Goal: Task Accomplishment & Management: Use online tool/utility

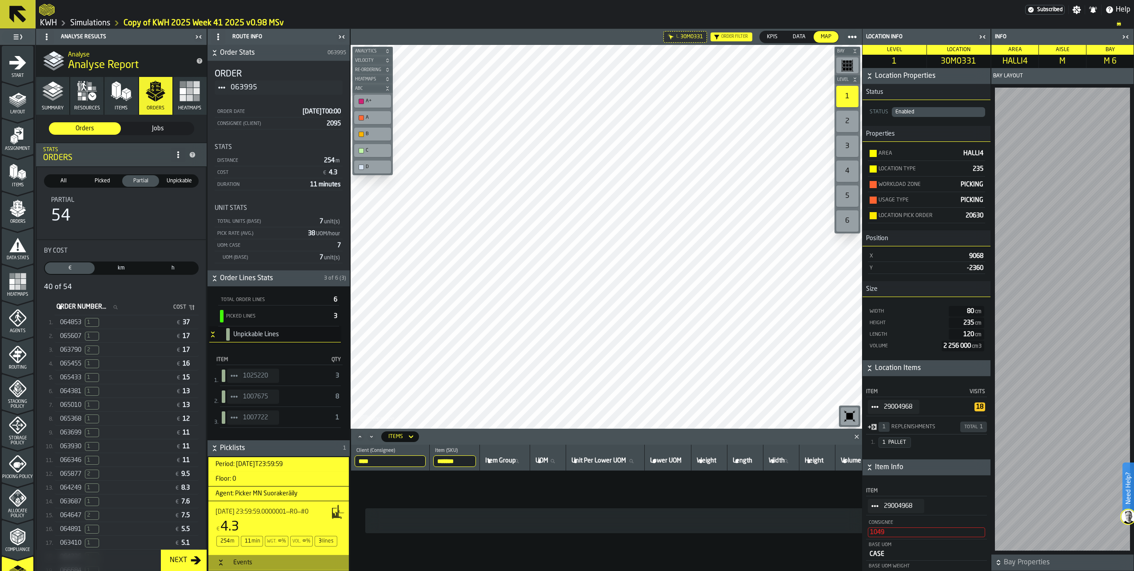
scroll to position [133, 0]
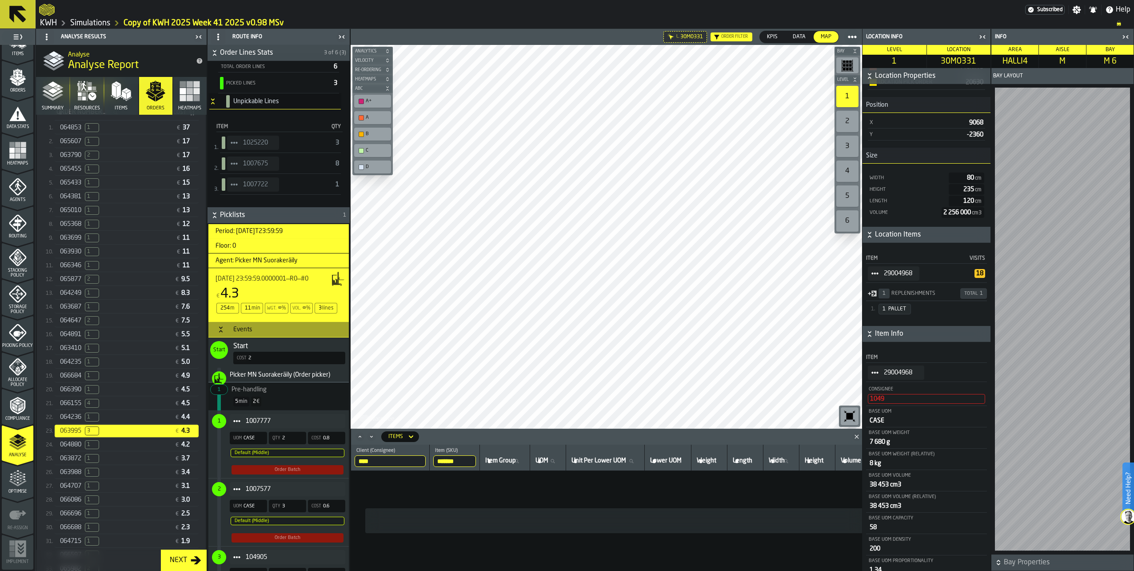
click at [484, 545] on td "No Items" at bounding box center [949, 521] width 1197 height 100
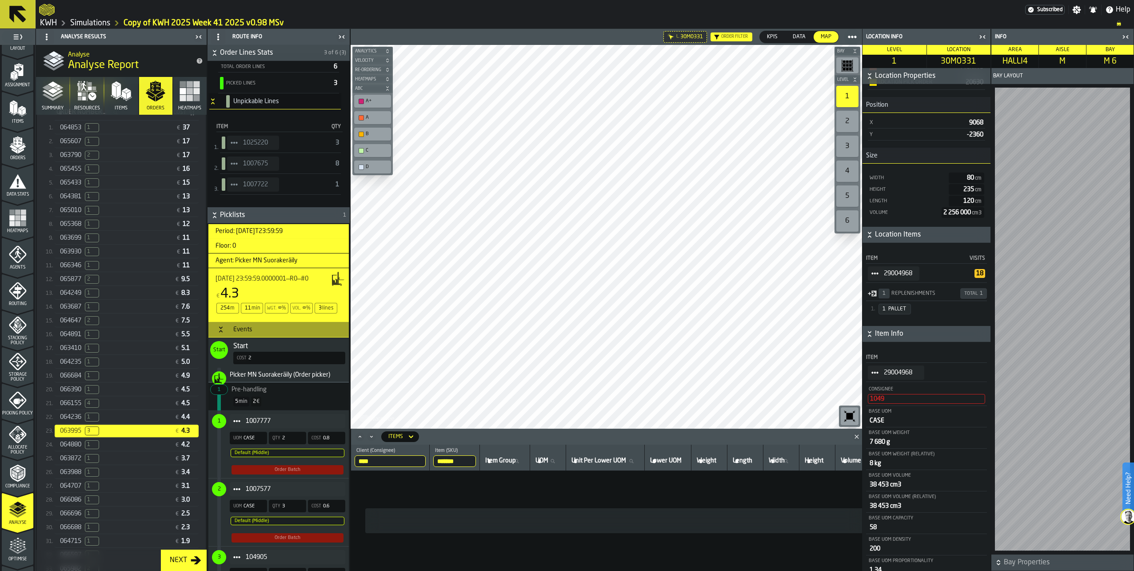
scroll to position [0, 0]
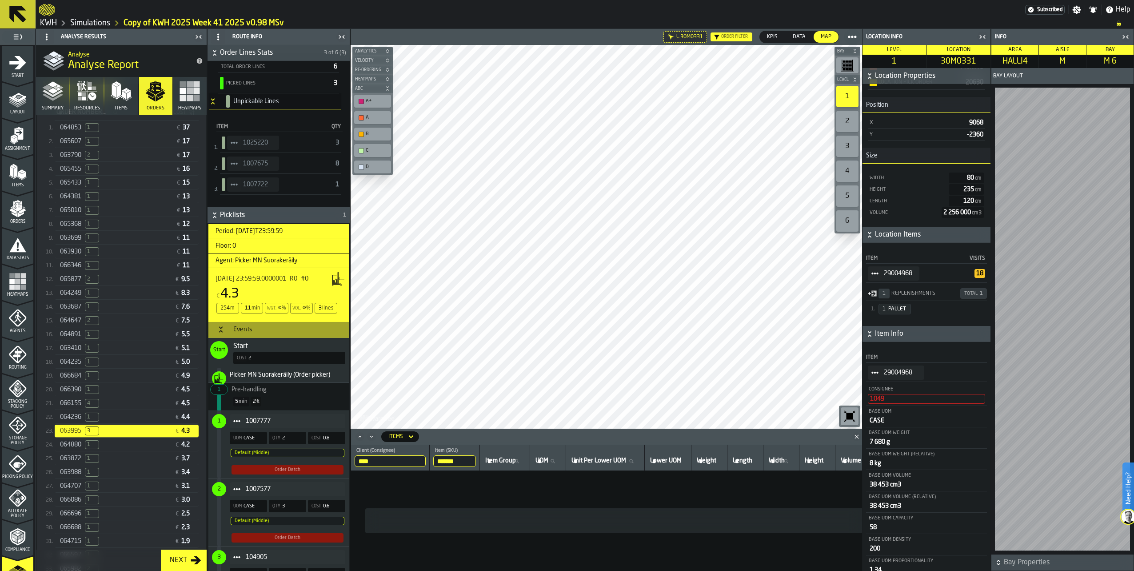
click at [50, 22] on link "KWH" at bounding box center [48, 23] width 17 height 10
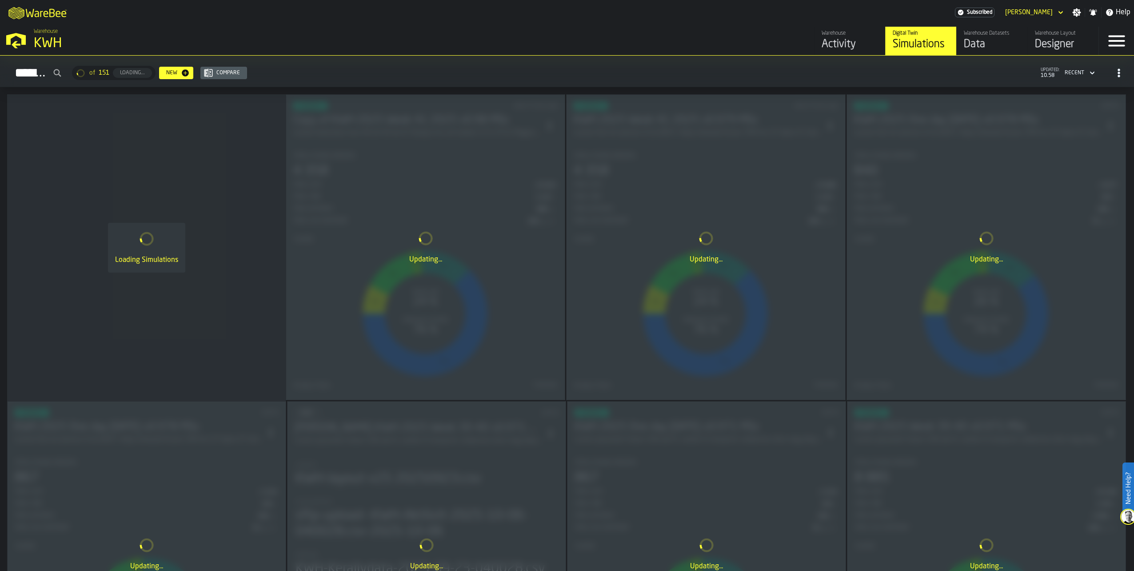
click at [1048, 39] on div "Designer" at bounding box center [1063, 44] width 56 height 14
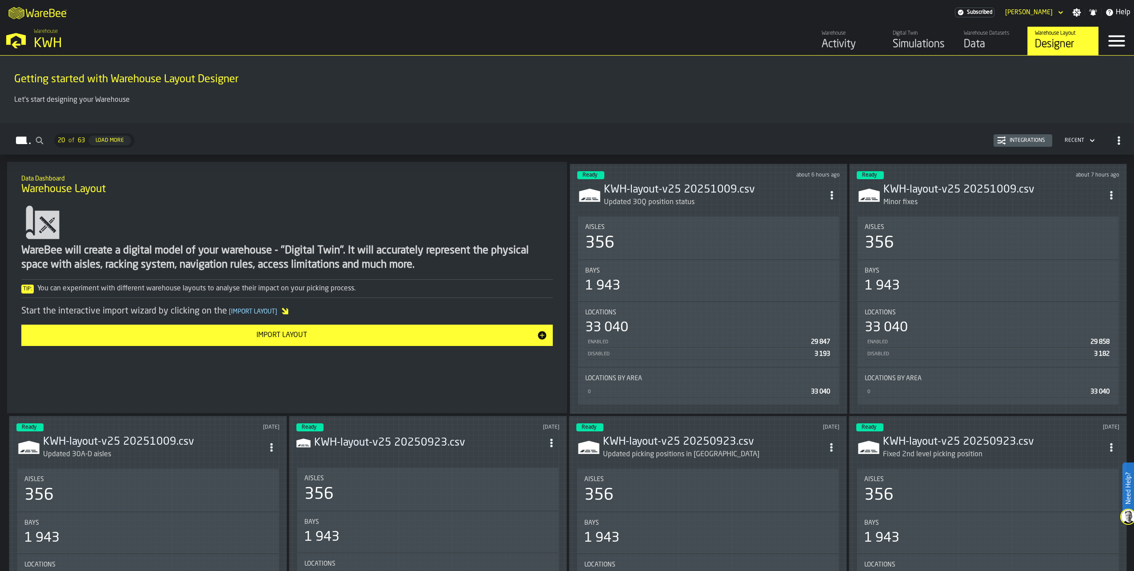
click at [836, 191] on icon "ItemListCard-DashboardItemContainer" at bounding box center [832, 195] width 9 height 9
click at [806, 253] on div "Edit in Designer" at bounding box center [811, 254] width 49 height 11
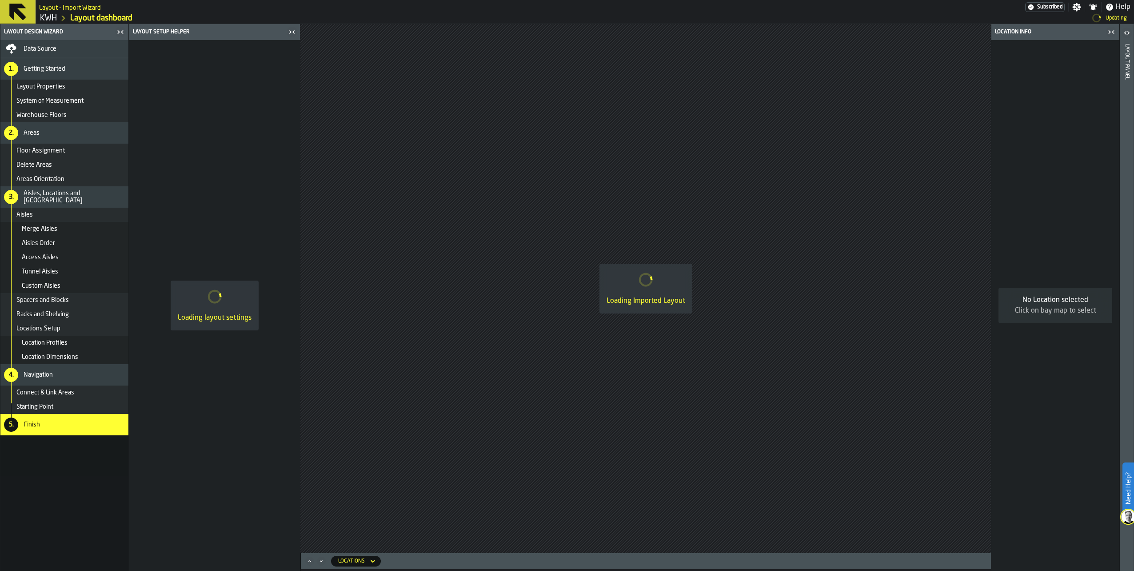
click at [50, 47] on span "Data Source" at bounding box center [40, 48] width 33 height 7
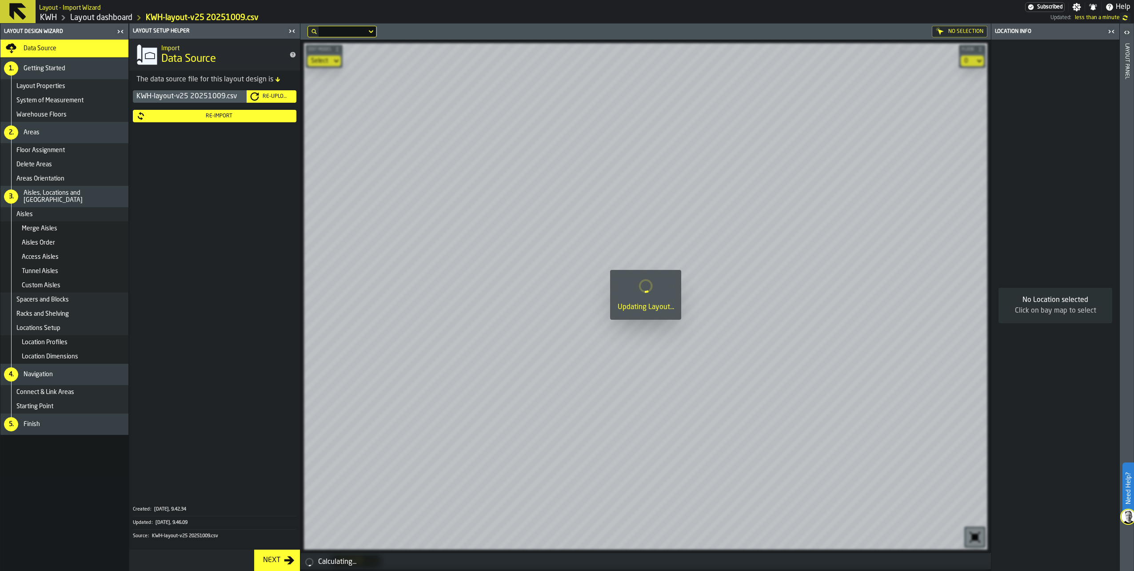
click at [265, 94] on div "Re-Upload" at bounding box center [276, 96] width 34 height 6
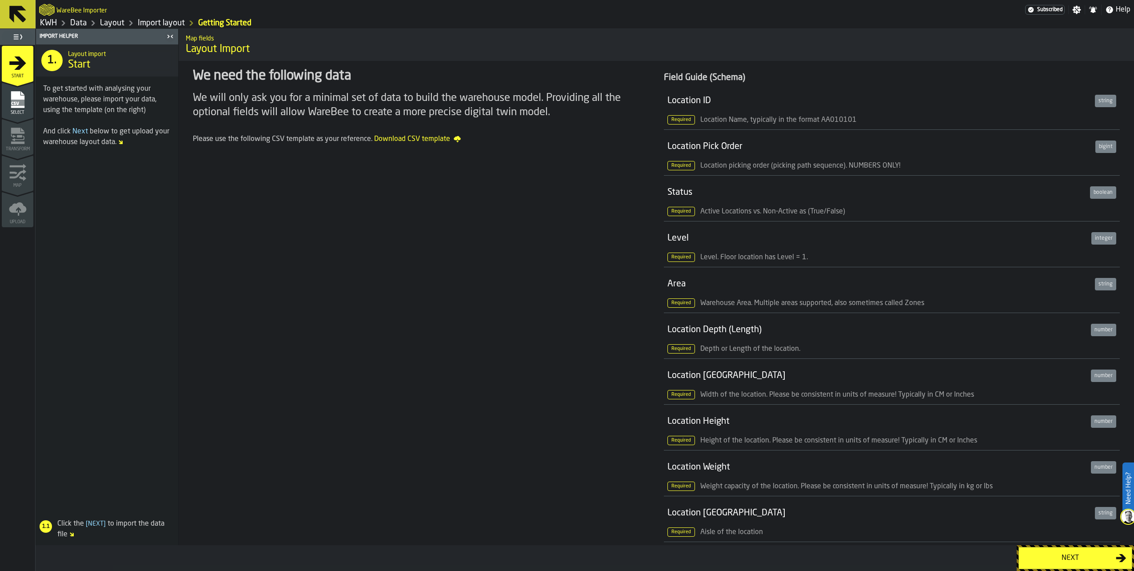
click at [1055, 561] on div "Next" at bounding box center [1071, 558] width 92 height 11
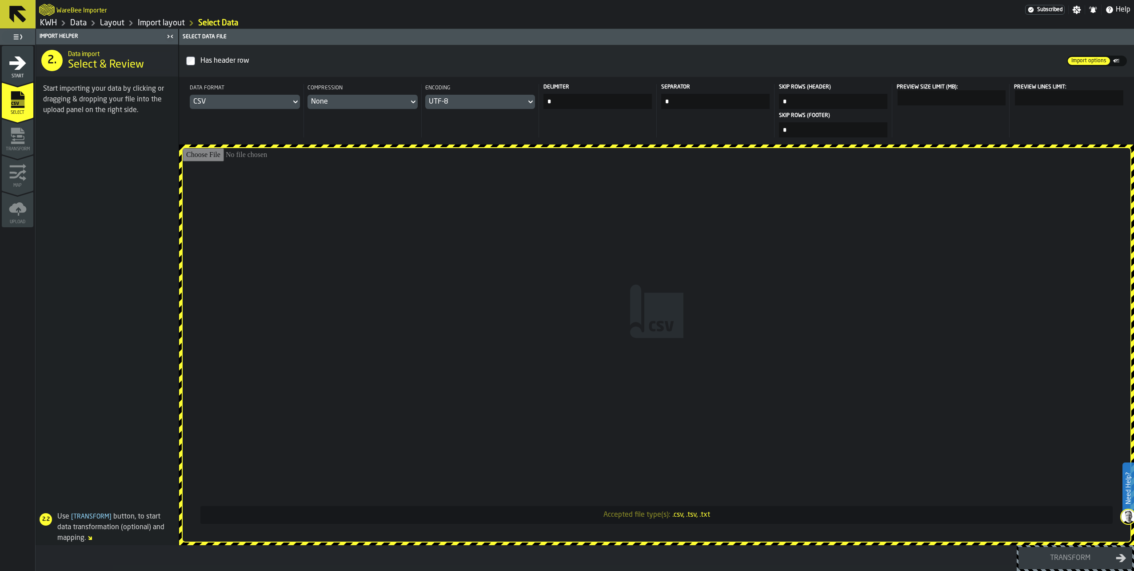
type input "**********"
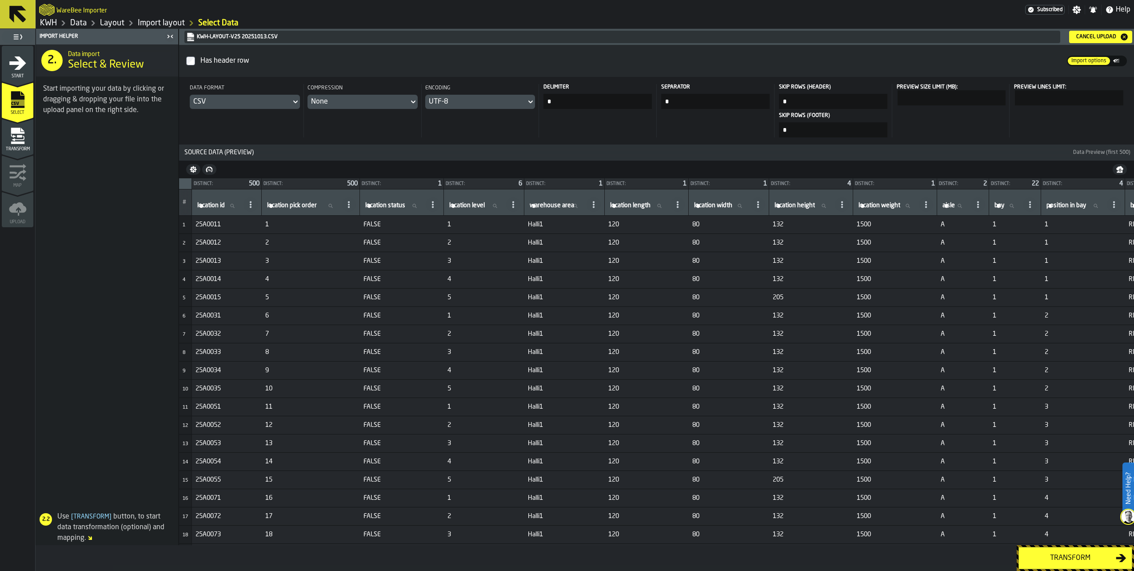
click at [1072, 559] on div "Transform" at bounding box center [1071, 558] width 92 height 11
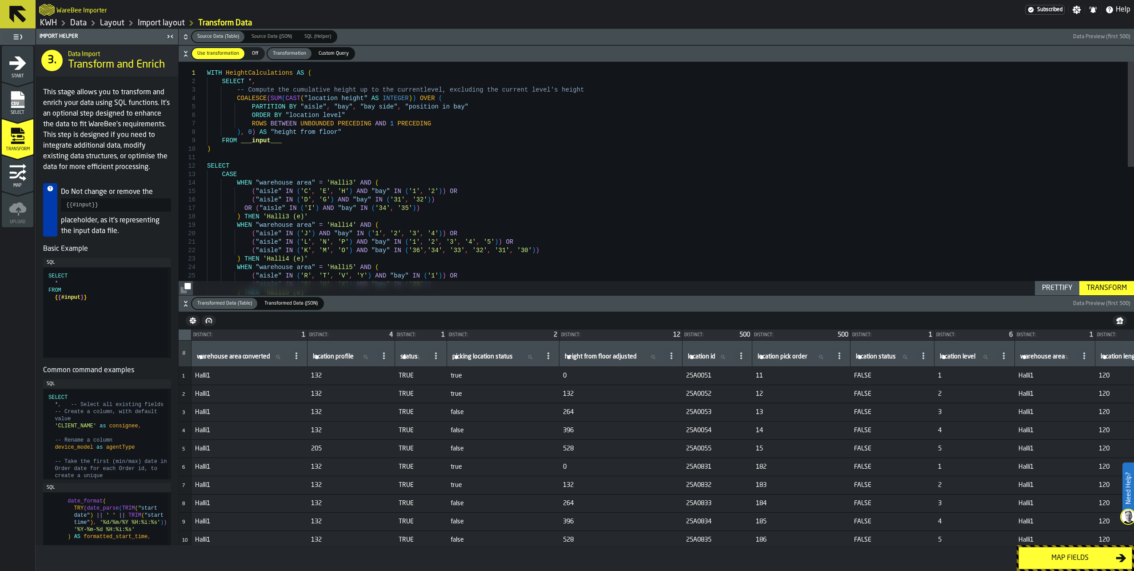
click at [1065, 557] on div "Map fields" at bounding box center [1071, 558] width 92 height 11
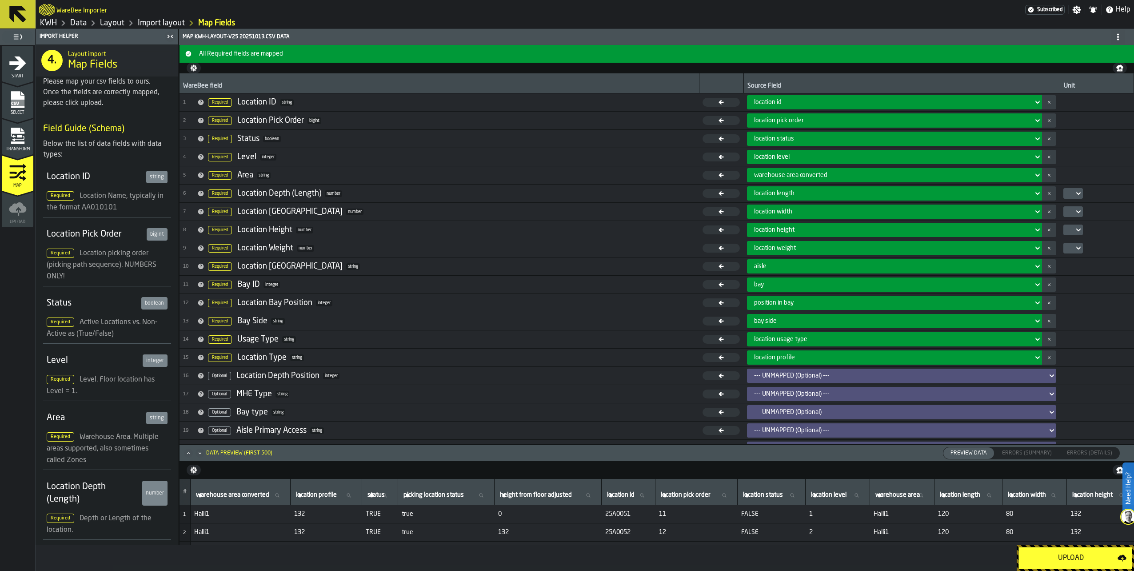
click at [1065, 557] on div "Upload" at bounding box center [1071, 558] width 93 height 11
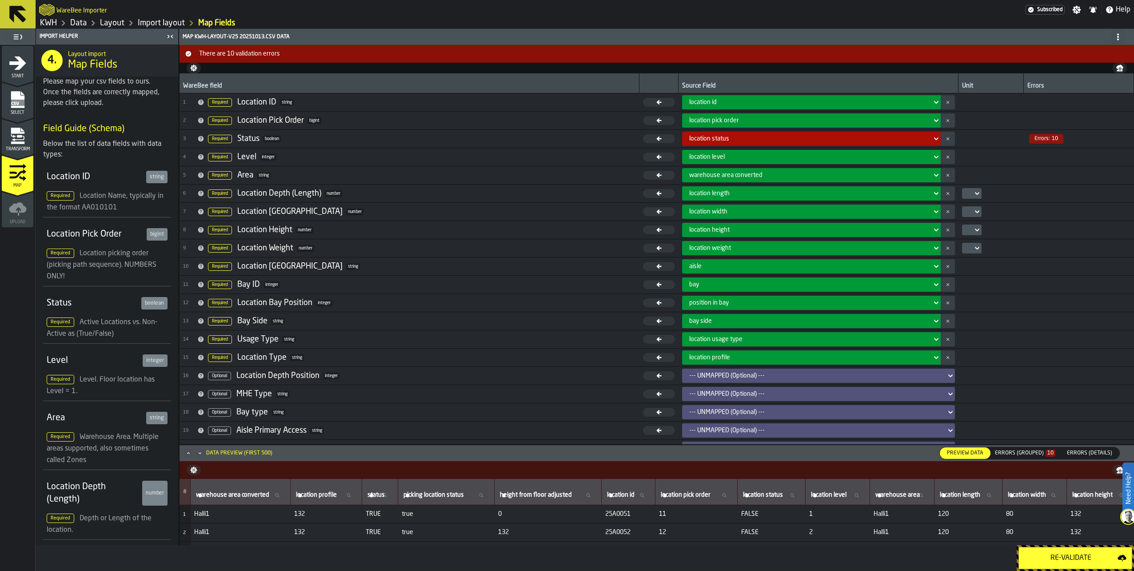
click at [1029, 452] on div "Errors (Grouped) 10" at bounding box center [1025, 453] width 60 height 6
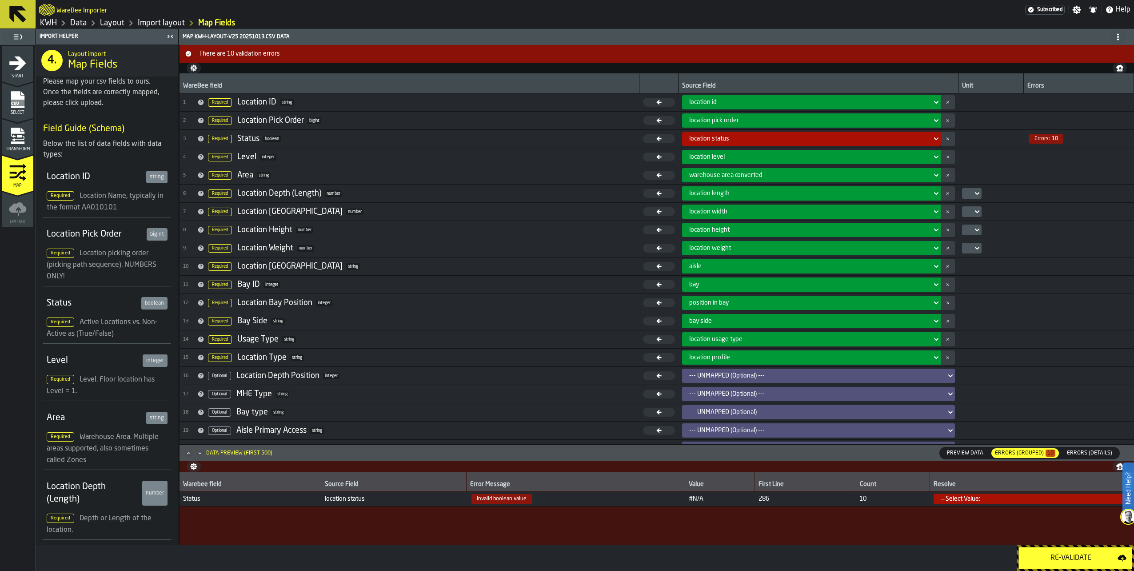
click at [78, 23] on link "Data" at bounding box center [78, 23] width 16 height 10
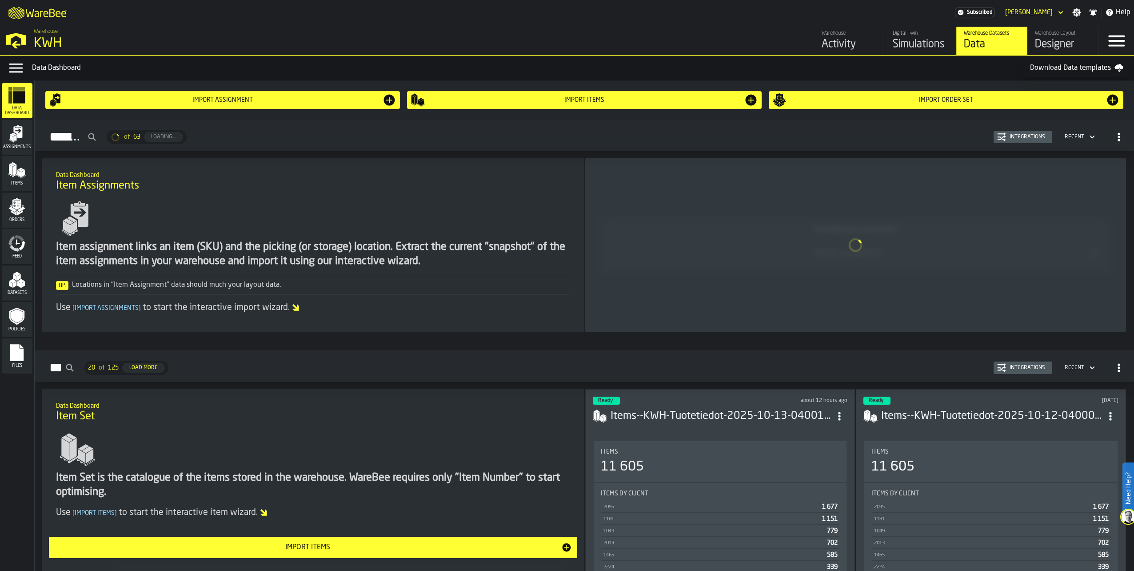
click at [1073, 41] on div "Designer" at bounding box center [1063, 44] width 56 height 14
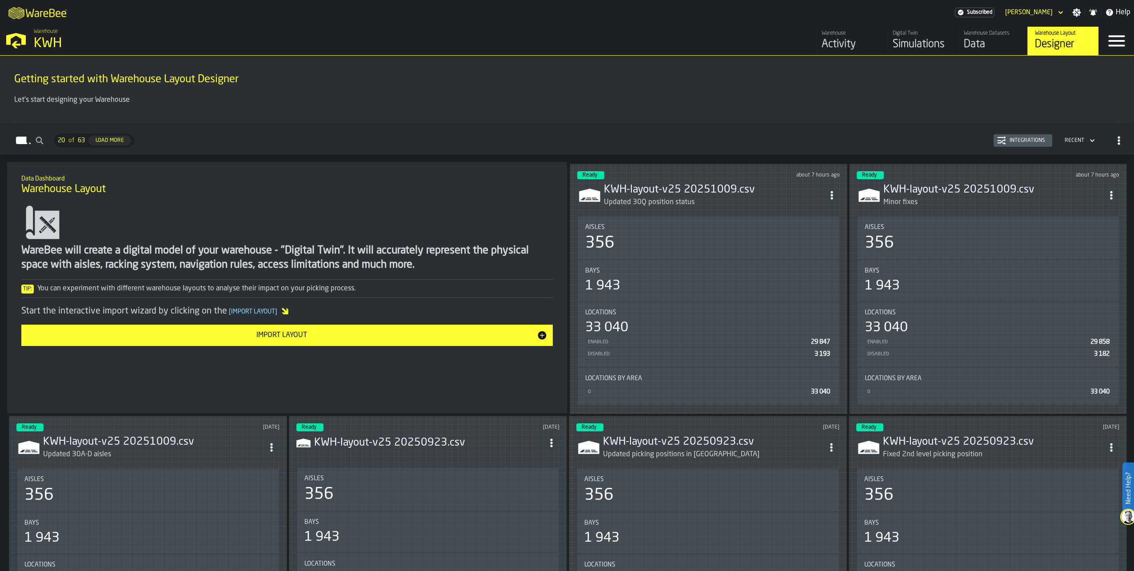
click at [652, 190] on h3 "KWH-layout-v25 20251009.csv" at bounding box center [714, 190] width 220 height 14
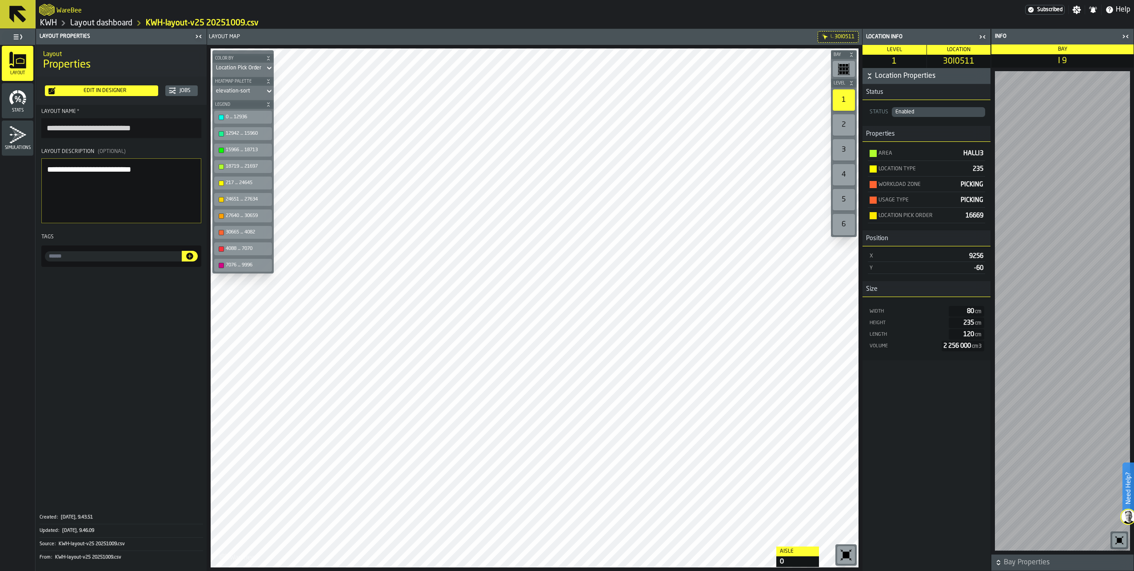
drag, startPoint x: 946, startPoint y: 551, endPoint x: 935, endPoint y: 524, distance: 29.7
click at [945, 551] on div "Location Properties Status Status Enabled Properties Area HALLI3 Location Type …" at bounding box center [927, 319] width 128 height 503
drag, startPoint x: 930, startPoint y: 537, endPoint x: 872, endPoint y: 526, distance: 59.7
click at [930, 537] on div "Location Properties Status Status Enabled Properties Area HALLI3 Location Type …" at bounding box center [927, 319] width 128 height 503
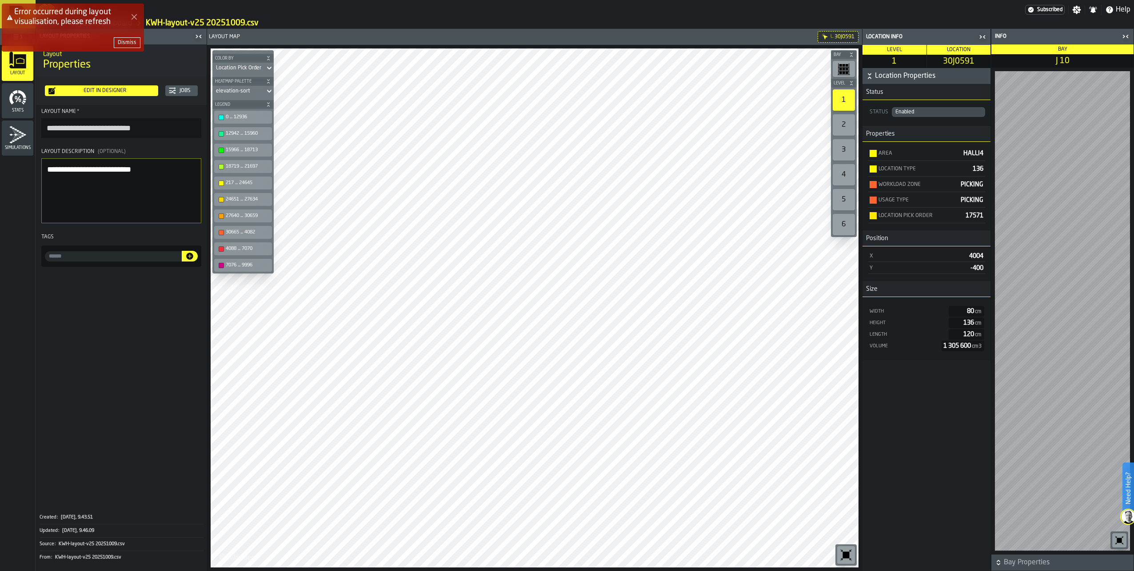
click at [135, 16] on polygon "Close Error" at bounding box center [135, 17] width 6 height 6
click at [134, 14] on icon "Close Error" at bounding box center [134, 16] width 7 height 7
drag, startPoint x: 941, startPoint y: 554, endPoint x: 929, endPoint y: 545, distance: 15.1
click at [939, 552] on div "Location Properties Status Status Disabled Properties Area HALLI4 Location Type…" at bounding box center [927, 319] width 128 height 503
drag, startPoint x: 130, startPoint y: 42, endPoint x: 100, endPoint y: 36, distance: 30.7
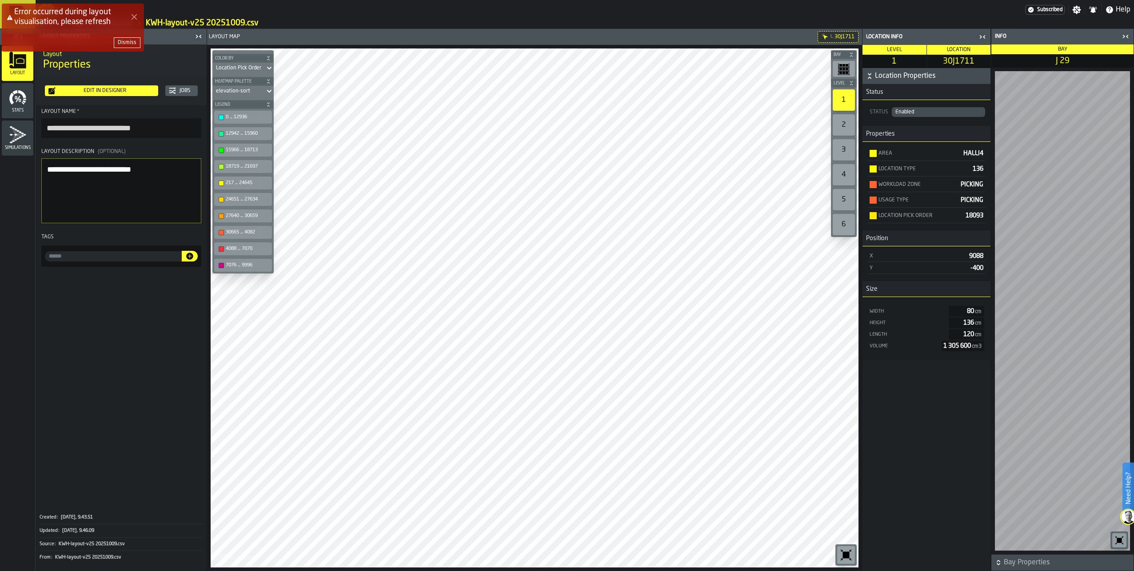
click at [127, 42] on div "Dismiss" at bounding box center [127, 43] width 19 height 6
click at [96, 26] on link "Layout dashboard" at bounding box center [101, 23] width 62 height 10
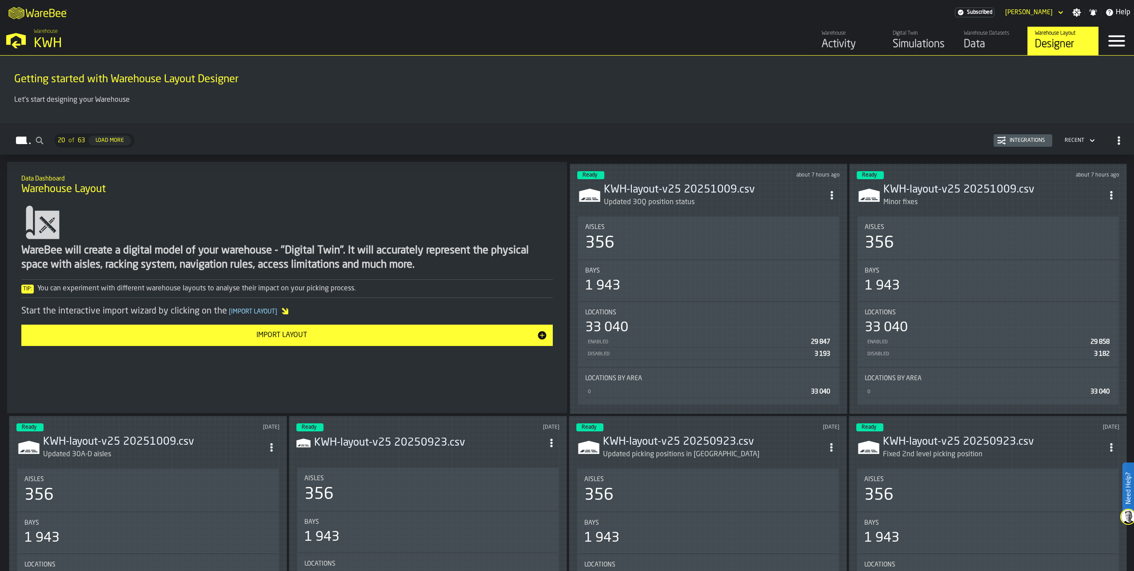
click at [832, 196] on icon "ItemListCard-DashboardItemContainer" at bounding box center [832, 195] width 9 height 9
click at [819, 253] on div "Edit in Designer" at bounding box center [811, 254] width 49 height 11
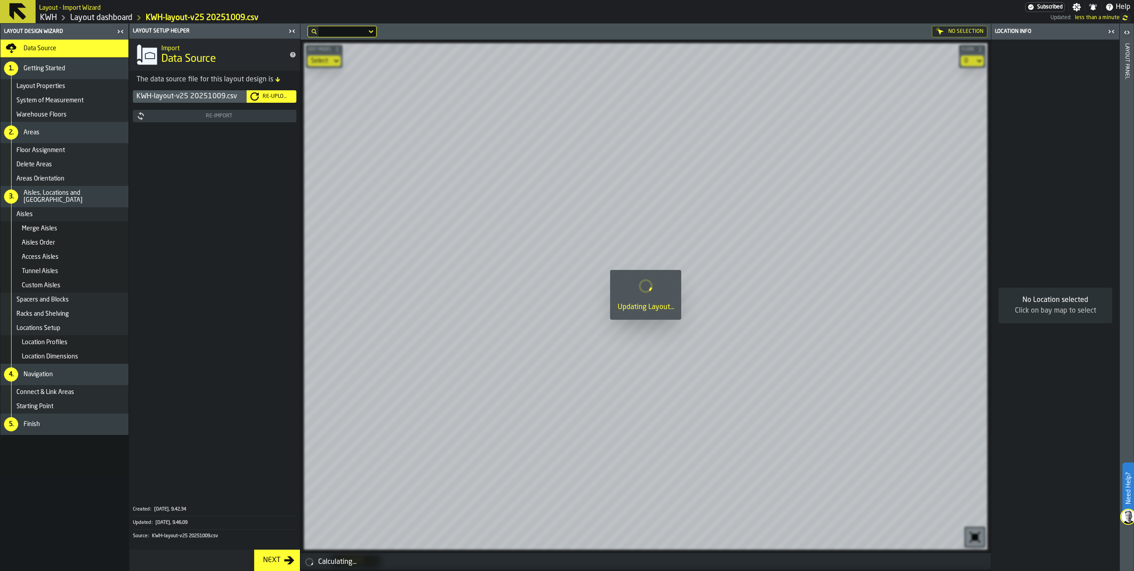
click at [270, 97] on div "Re-Upload" at bounding box center [276, 96] width 34 height 6
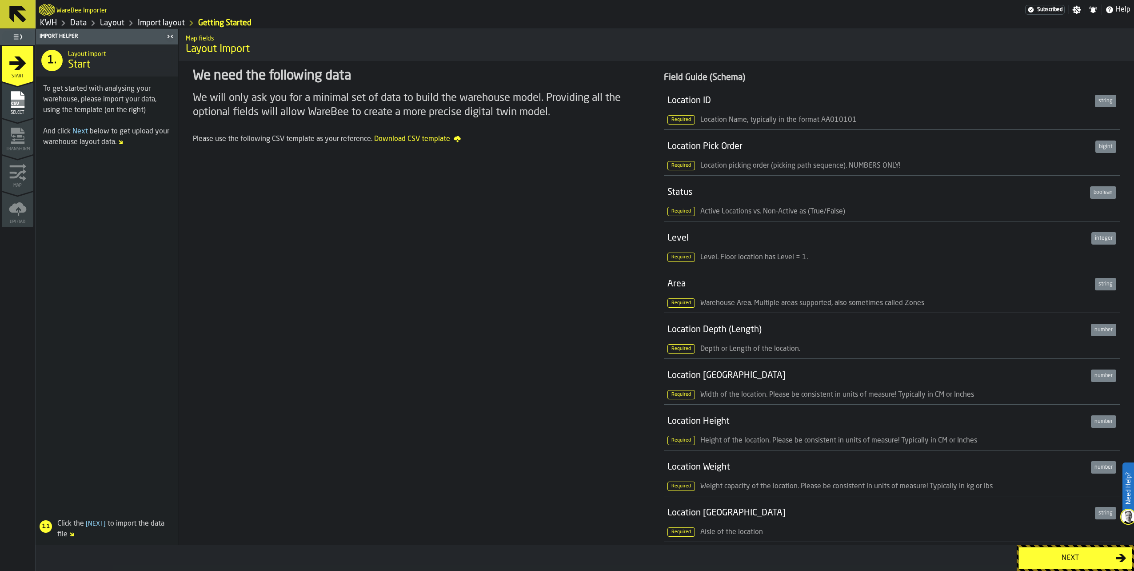
click at [1081, 555] on div "Next" at bounding box center [1071, 558] width 92 height 11
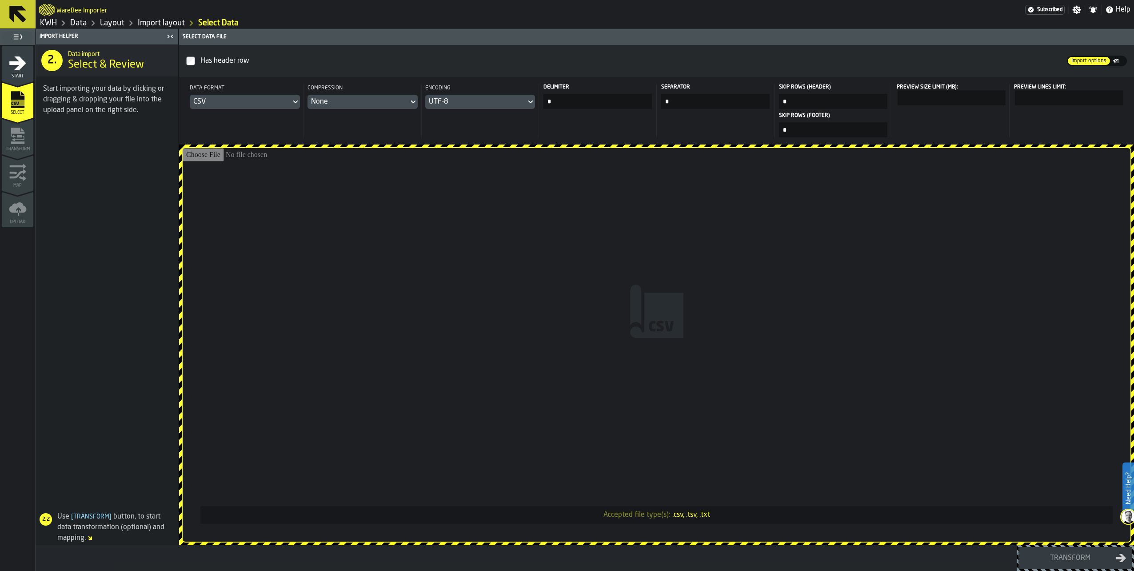
type input "**********"
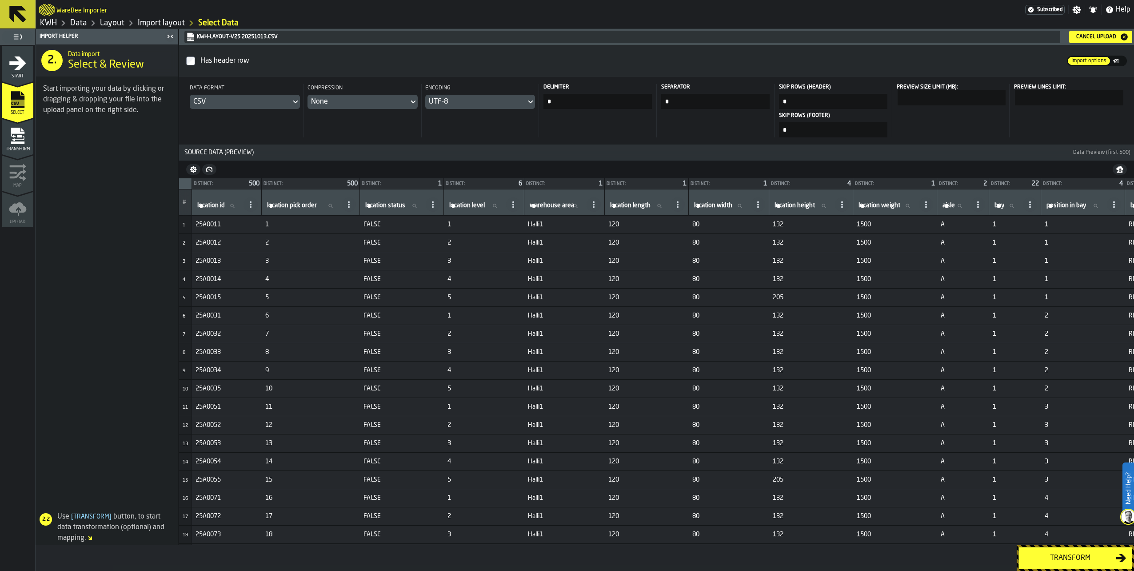
click at [1067, 559] on div "Transform" at bounding box center [1071, 558] width 92 height 11
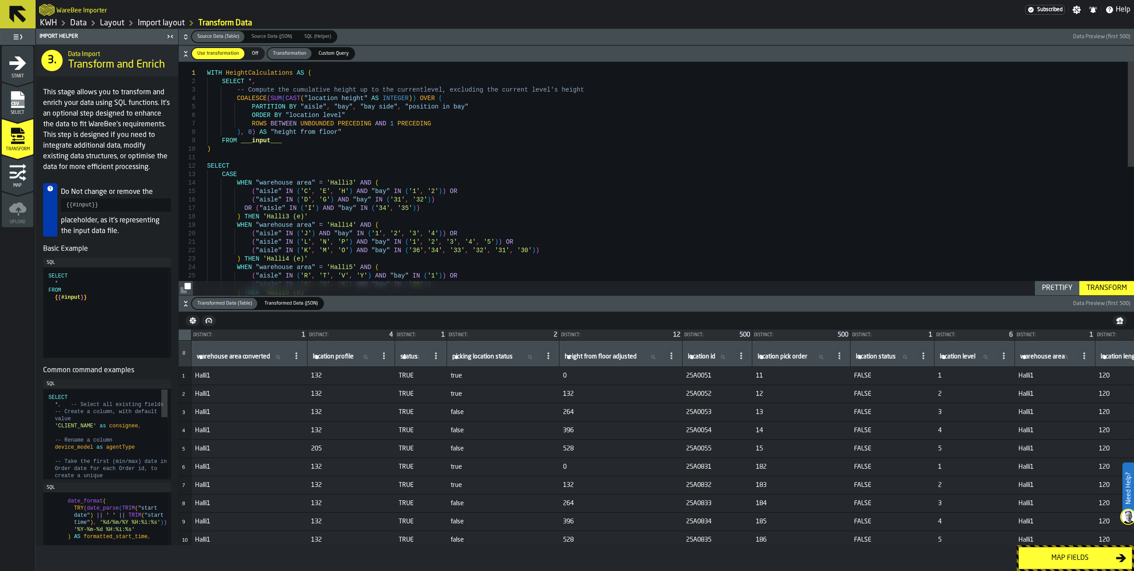
click at [1067, 559] on div "Map fields" at bounding box center [1071, 558] width 92 height 11
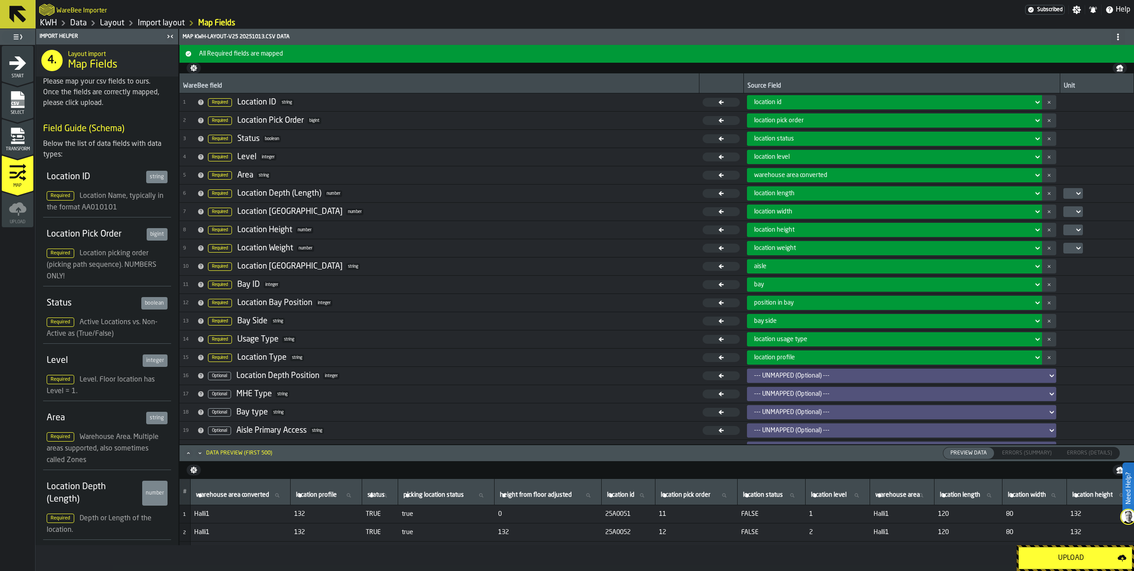
click at [1067, 559] on div "Upload" at bounding box center [1071, 558] width 93 height 11
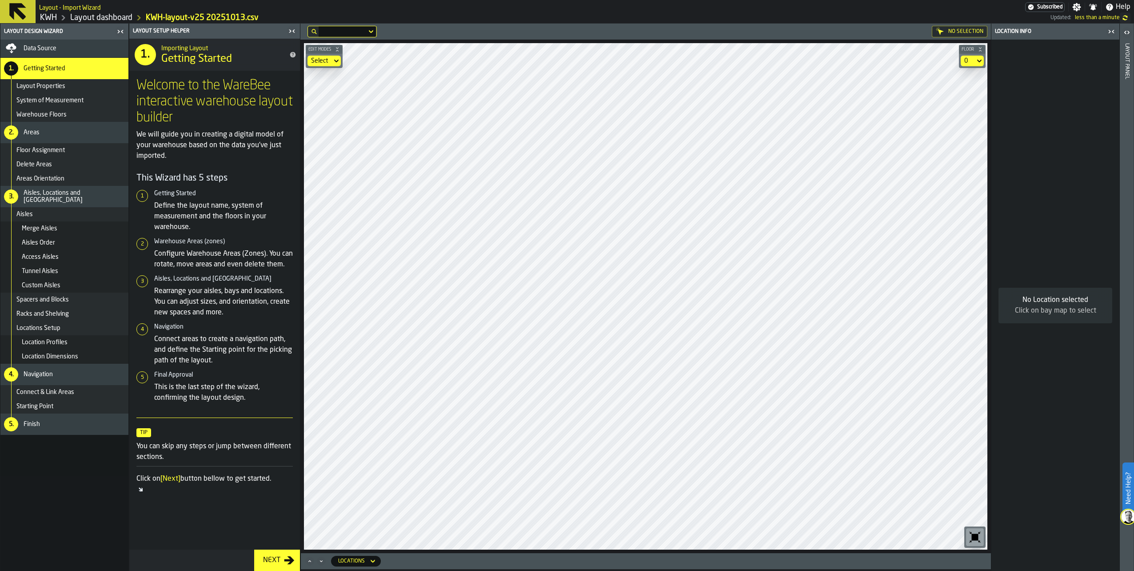
click at [266, 558] on div "Next" at bounding box center [272, 560] width 24 height 11
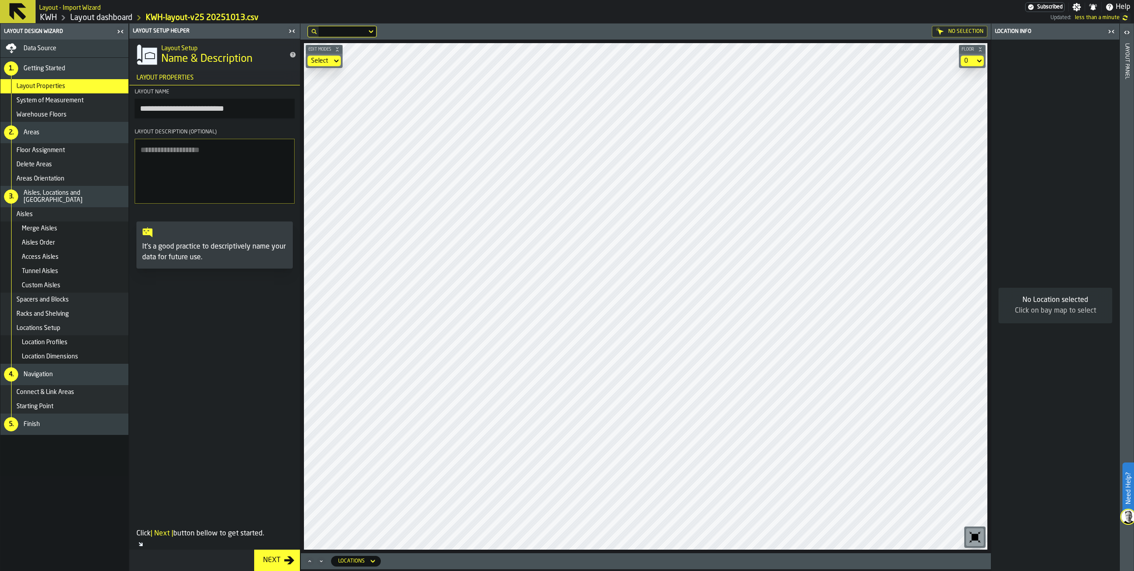
click at [36, 425] on span "Finish" at bounding box center [32, 423] width 16 height 7
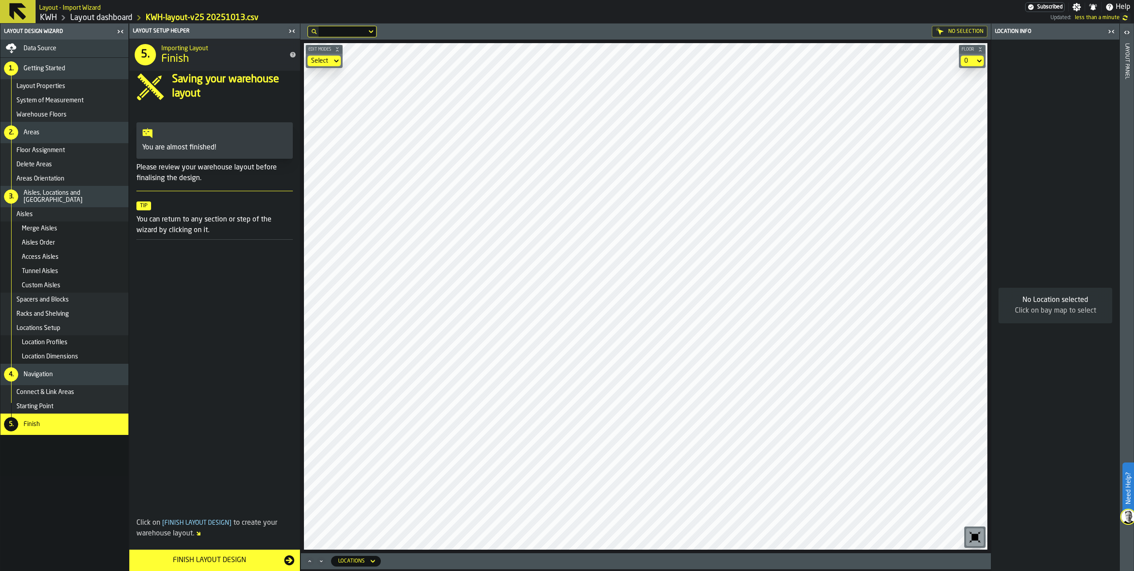
click at [196, 558] on div "Finish Layout Design" at bounding box center [209, 560] width 149 height 11
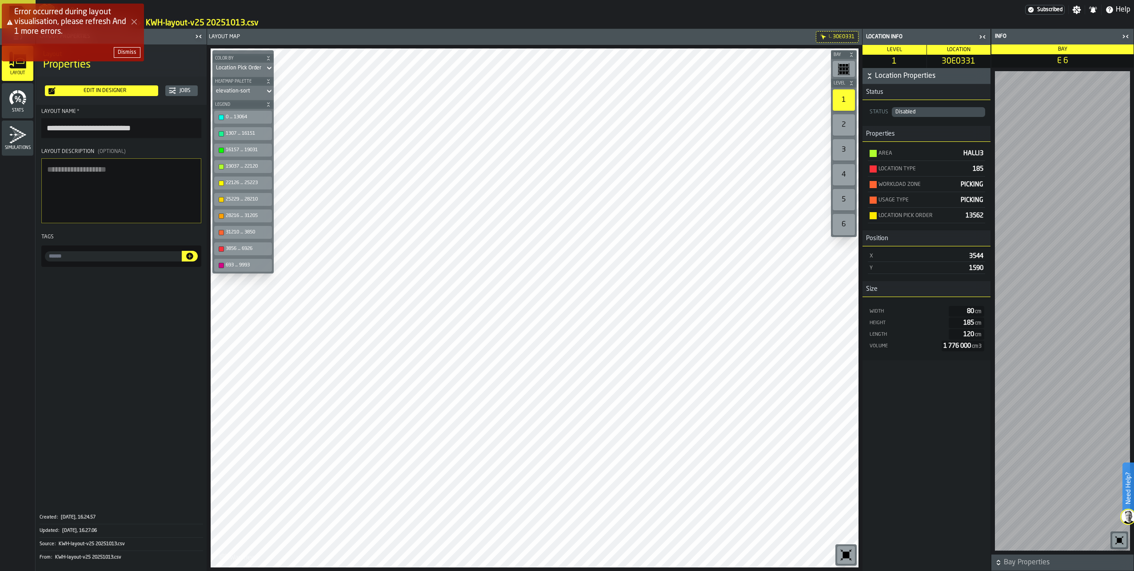
click at [134, 22] on polygon "Close Error" at bounding box center [135, 22] width 6 height 6
click at [137, 20] on icon "Close Error" at bounding box center [134, 21] width 7 height 7
